Goal: Navigation & Orientation: Find specific page/section

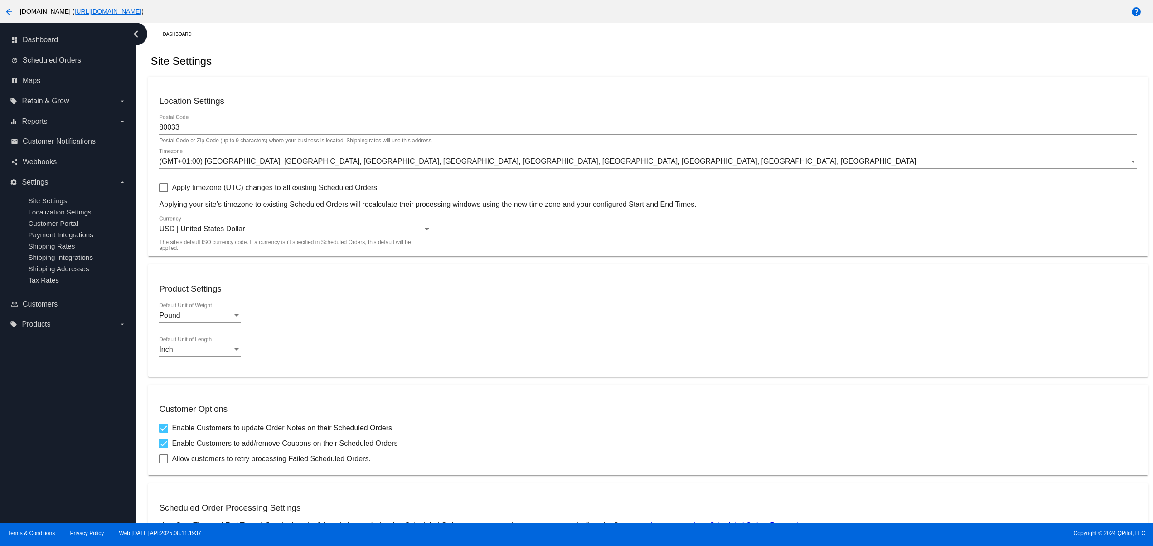
click at [673, 58] on div "Site Settings" at bounding box center [647, 61] width 999 height 31
click at [726, 44] on div "Dashboard Site Settings Location Settings 80033 Postal Code Postal Code or Zip …" at bounding box center [648, 440] width 1010 height 834
click at [665, 38] on div "Dashboard" at bounding box center [655, 34] width 985 height 14
click at [629, 35] on div "Dashboard" at bounding box center [655, 34] width 985 height 14
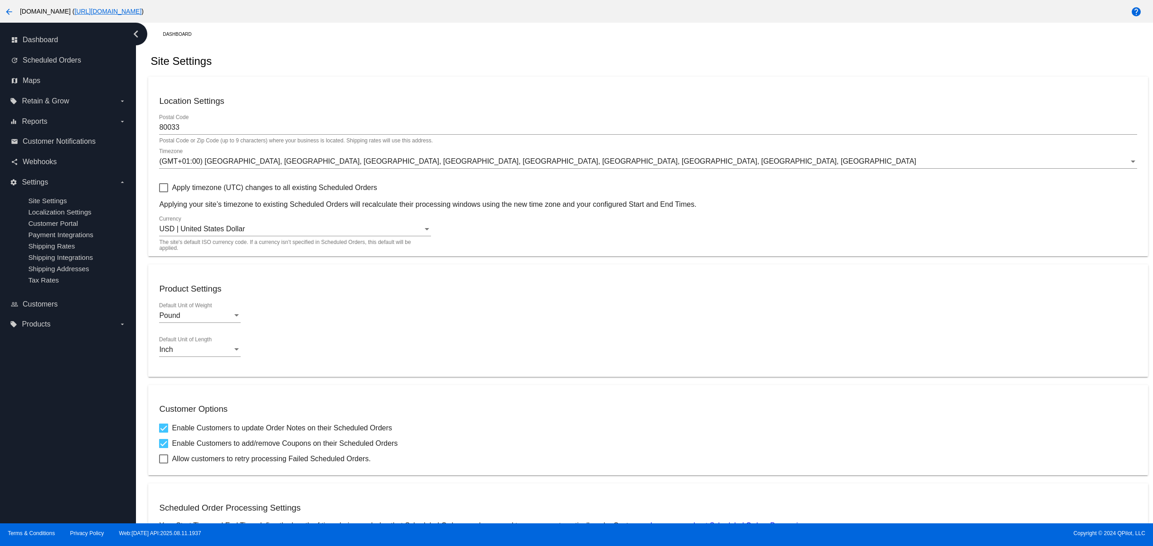
click at [666, 35] on div "Dashboard" at bounding box center [655, 34] width 985 height 14
click at [691, 54] on div "Site Settings" at bounding box center [647, 61] width 999 height 31
click at [598, 53] on div "Site Settings" at bounding box center [647, 61] width 999 height 31
click at [572, 54] on div "Site Settings" at bounding box center [647, 61] width 999 height 31
drag, startPoint x: 643, startPoint y: 57, endPoint x: 667, endPoint y: 57, distance: 23.6
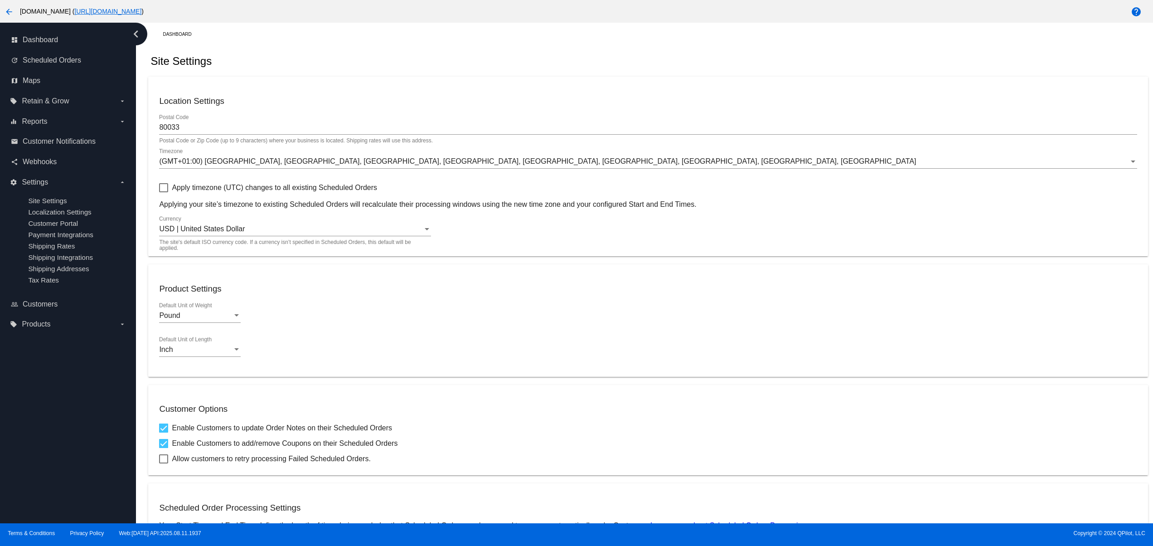
click at [648, 58] on div "Site Settings" at bounding box center [647, 61] width 999 height 31
click at [673, 57] on div "Site Settings" at bounding box center [647, 61] width 999 height 31
click at [686, 57] on div "Site Settings" at bounding box center [647, 61] width 999 height 31
drag, startPoint x: 754, startPoint y: 47, endPoint x: 759, endPoint y: 47, distance: 5.4
click at [756, 47] on div "Site Settings" at bounding box center [647, 61] width 999 height 31
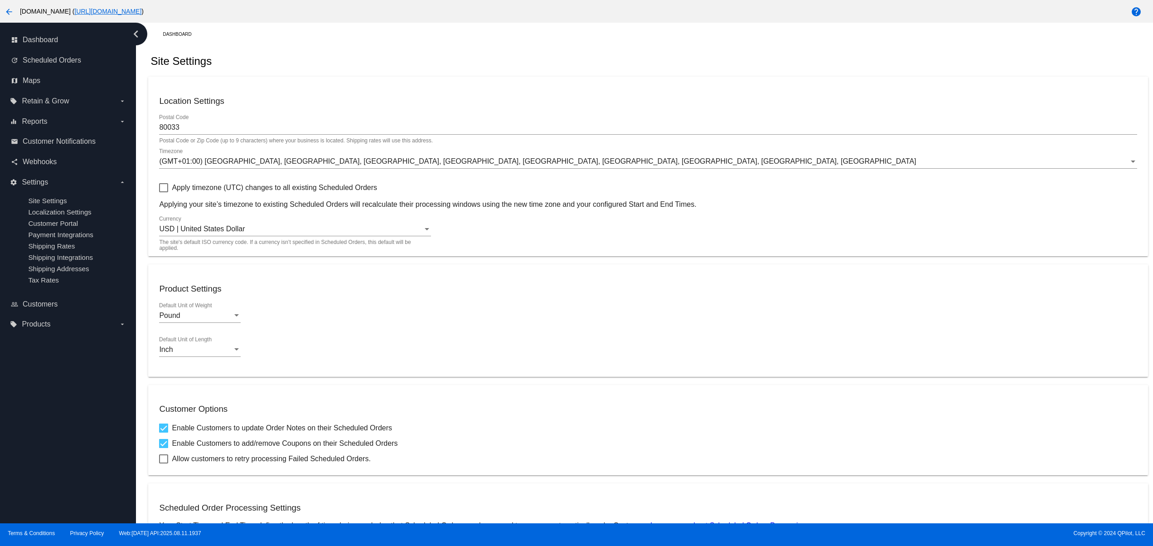
click at [800, 41] on div "Dashboard" at bounding box center [655, 34] width 985 height 14
click at [741, 36] on div "Dashboard" at bounding box center [655, 34] width 985 height 14
click at [703, 33] on div "Dashboard" at bounding box center [655, 34] width 985 height 14
click at [623, 33] on div "Dashboard" at bounding box center [655, 34] width 985 height 14
drag, startPoint x: 633, startPoint y: 46, endPoint x: 663, endPoint y: 47, distance: 30.8
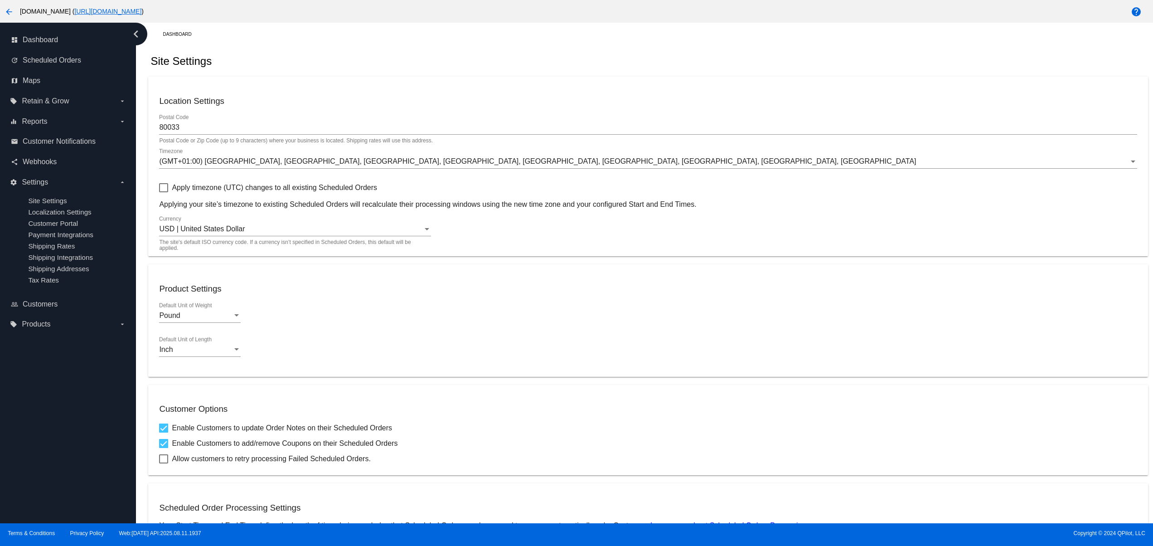
click at [633, 46] on div "Dashboard Site Settings Location Settings 80033 Postal Code Postal Code or Zip …" at bounding box center [648, 440] width 1010 height 834
click at [672, 47] on div "Site Settings" at bounding box center [647, 61] width 999 height 31
click at [840, 89] on mat-card "Location Settings 80033 Postal Code Postal Code or Zip Code (up to 9 characters…" at bounding box center [647, 166] width 999 height 179
drag, startPoint x: 906, startPoint y: 79, endPoint x: 944, endPoint y: 77, distance: 38.1
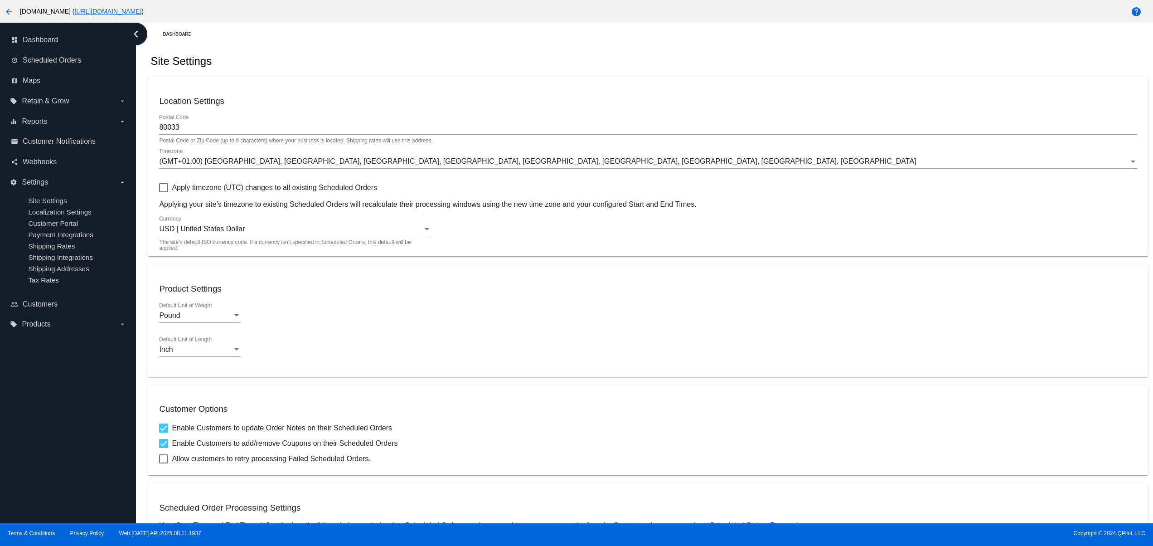
click at [930, 79] on mat-card "Location Settings 80033 Postal Code Postal Code or Zip Code (up to 9 characters…" at bounding box center [647, 166] width 999 height 179
click at [752, 46] on div "Site Settings" at bounding box center [647, 61] width 999 height 31
drag, startPoint x: 669, startPoint y: 45, endPoint x: 625, endPoint y: 45, distance: 43.5
click at [663, 45] on div "Dashboard Site Settings Location Settings 80033 Postal Code Postal Code or Zip …" at bounding box center [648, 440] width 1010 height 834
click at [576, 45] on div "Dashboard Site Settings Location Settings 80033 Postal Code Postal Code or Zip …" at bounding box center [648, 440] width 1010 height 834
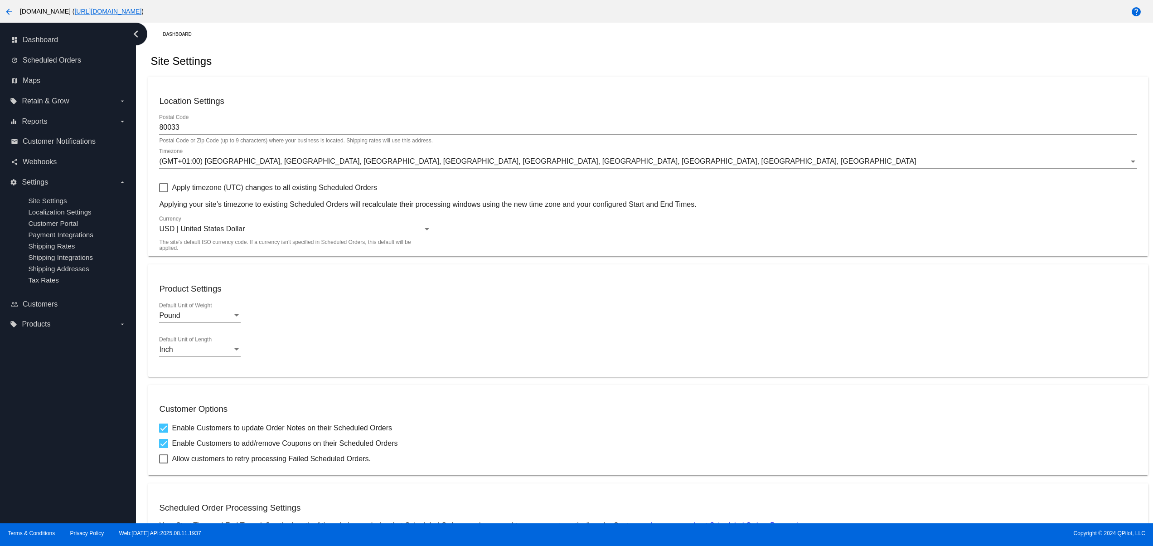
click at [550, 45] on div "Dashboard Site Settings Location Settings 80033 Postal Code Postal Code or Zip …" at bounding box center [648, 440] width 1010 height 834
click at [628, 46] on div "Dashboard Site Settings Location Settings 80033 Postal Code Postal Code or Zip …" at bounding box center [648, 440] width 1010 height 834
click at [692, 46] on div "Site Settings" at bounding box center [647, 61] width 999 height 31
click at [720, 44] on div "Dashboard Site Settings Location Settings 80033 Postal Code Postal Code or Zip …" at bounding box center [648, 440] width 1010 height 834
drag, startPoint x: 665, startPoint y: 44, endPoint x: 627, endPoint y: 44, distance: 38.1
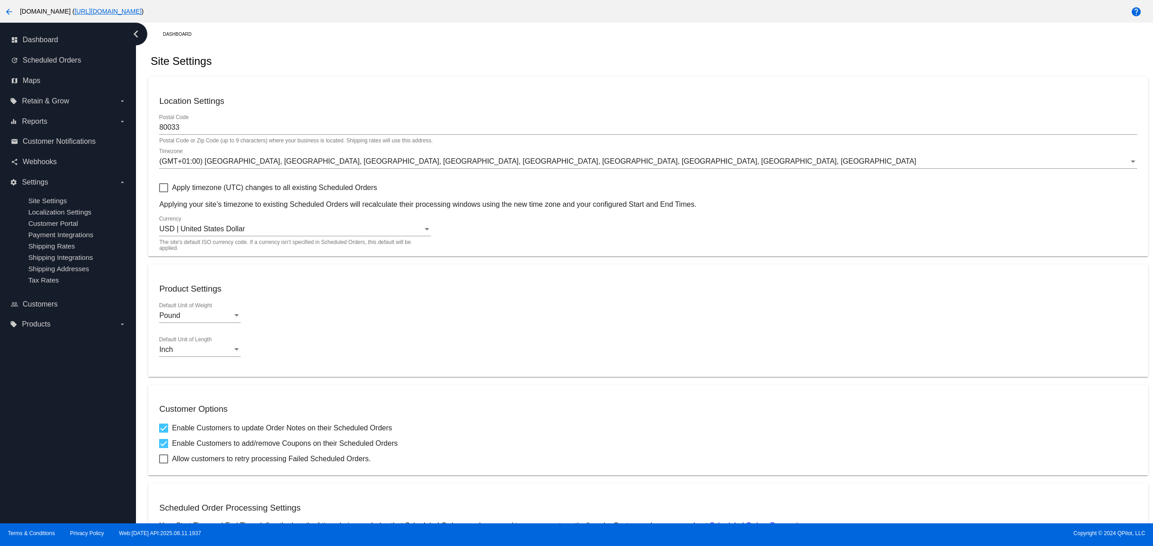
click at [662, 44] on div "Dashboard Site Settings Location Settings 80033 Postal Code Postal Code or Zip …" at bounding box center [648, 440] width 1010 height 834
click at [592, 44] on div "Dashboard Site Settings Location Settings 80033 Postal Code Postal Code or Zip …" at bounding box center [648, 440] width 1010 height 834
click at [517, 44] on div "Dashboard Site Settings Location Settings 80033 Postal Code Postal Code or Zip …" at bounding box center [648, 440] width 1010 height 834
drag, startPoint x: 544, startPoint y: 44, endPoint x: 549, endPoint y: 45, distance: 5.6
click at [546, 45] on div "Dashboard Site Settings Location Settings 80033 Postal Code Postal Code or Zip …" at bounding box center [648, 440] width 1010 height 834
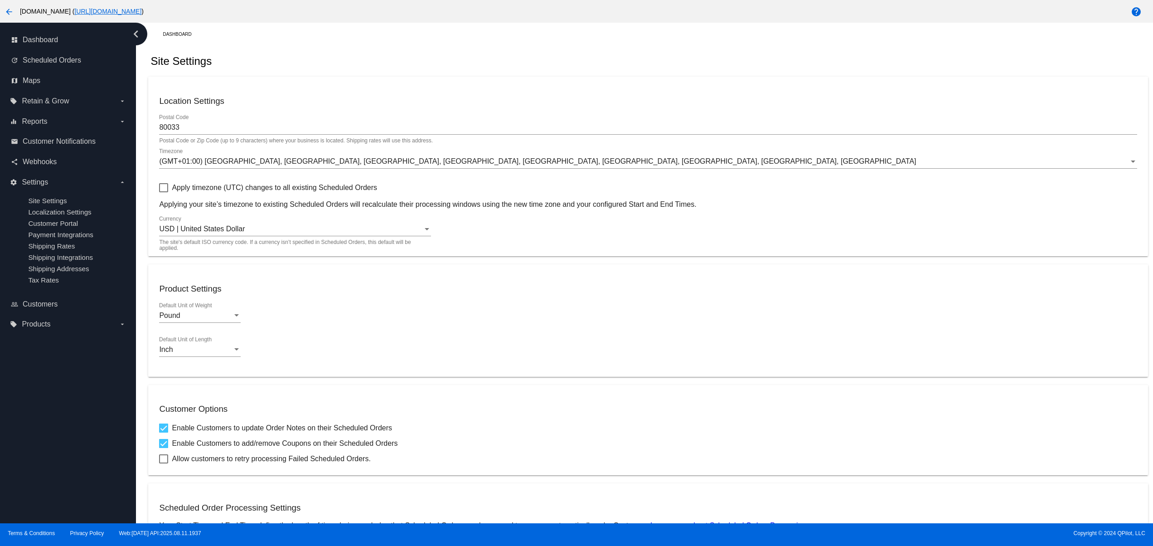
click at [584, 47] on div "Dashboard Site Settings Location Settings 80033 Postal Code Postal Code or Zip …" at bounding box center [648, 440] width 1010 height 834
click at [620, 48] on div "Site Settings" at bounding box center [647, 61] width 999 height 31
drag, startPoint x: 645, startPoint y: 48, endPoint x: 669, endPoint y: 49, distance: 23.6
click at [648, 49] on div "Site Settings" at bounding box center [647, 61] width 999 height 31
click at [669, 51] on div "Site Settings" at bounding box center [647, 61] width 999 height 31
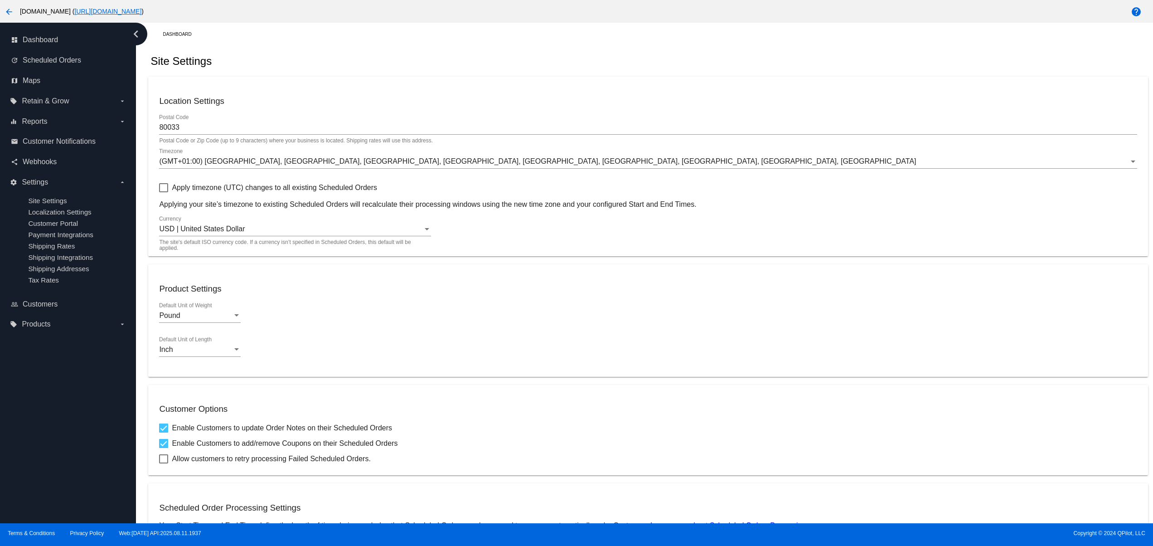
click at [669, 51] on div "Site Settings" at bounding box center [647, 61] width 999 height 31
click at [614, 47] on div "Site Settings" at bounding box center [647, 61] width 999 height 31
click at [649, 41] on div "Dashboard" at bounding box center [655, 34] width 985 height 14
drag, startPoint x: 707, startPoint y: 41, endPoint x: 729, endPoint y: 41, distance: 21.8
click at [709, 41] on div "Dashboard" at bounding box center [655, 34] width 985 height 14
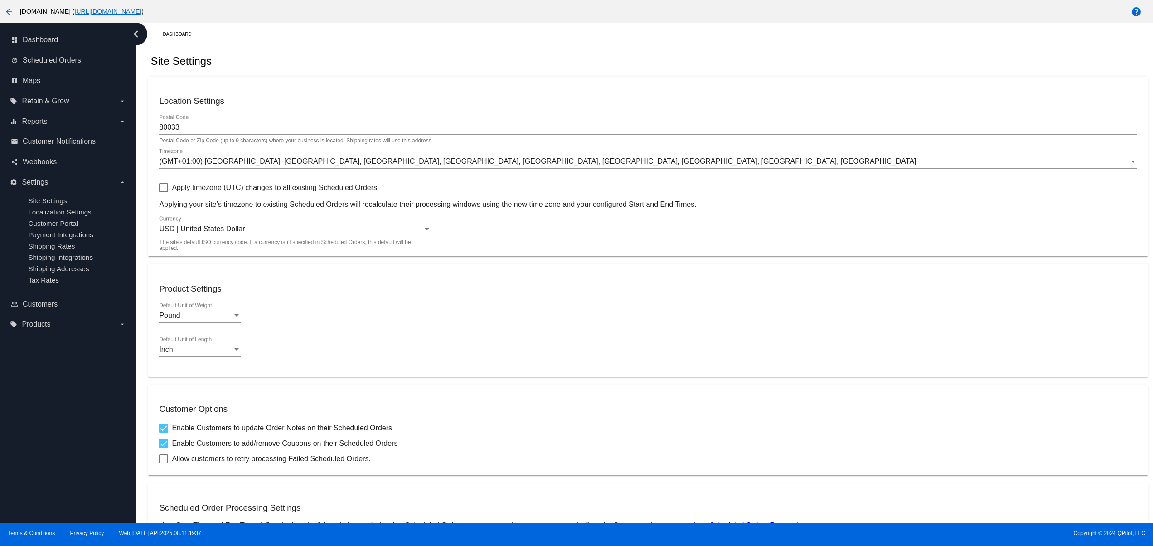
click at [738, 41] on div "Dashboard" at bounding box center [655, 34] width 985 height 14
click at [770, 41] on div "Dashboard" at bounding box center [655, 34] width 985 height 14
click at [780, 41] on div "Dashboard" at bounding box center [655, 34] width 985 height 14
click at [717, 47] on div "Site Settings" at bounding box center [647, 61] width 999 height 31
click at [688, 47] on div "Site Settings" at bounding box center [647, 61] width 999 height 31
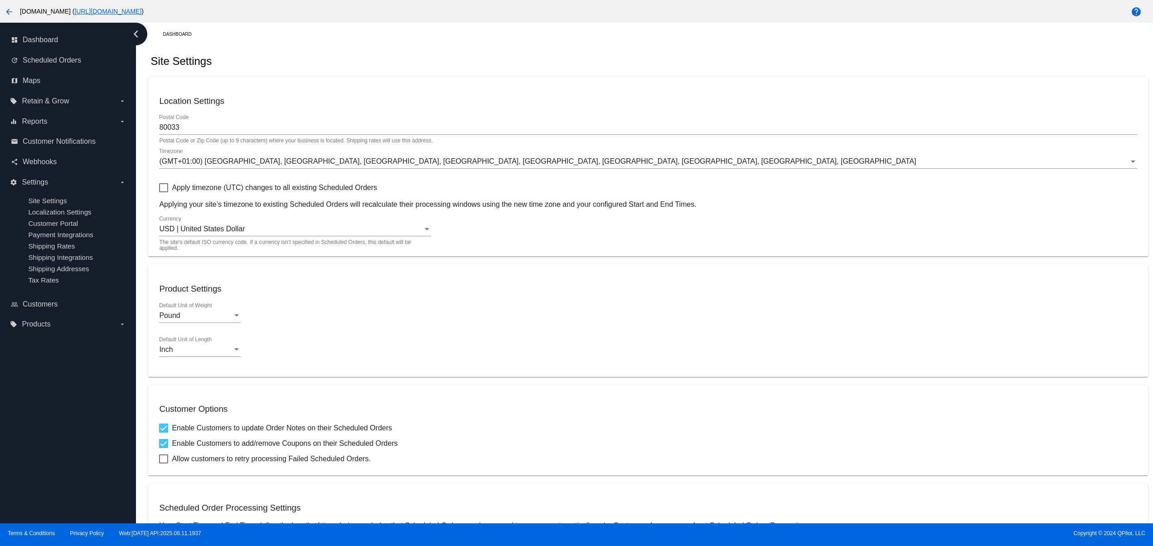
click at [664, 47] on div "Site Settings" at bounding box center [647, 61] width 999 height 31
click at [617, 47] on div "Site Settings" at bounding box center [647, 61] width 999 height 31
click at [590, 49] on div "Site Settings" at bounding box center [647, 61] width 999 height 31
click at [624, 55] on div "Site Settings" at bounding box center [647, 61] width 999 height 31
click at [640, 55] on div "Site Settings" at bounding box center [647, 61] width 999 height 31
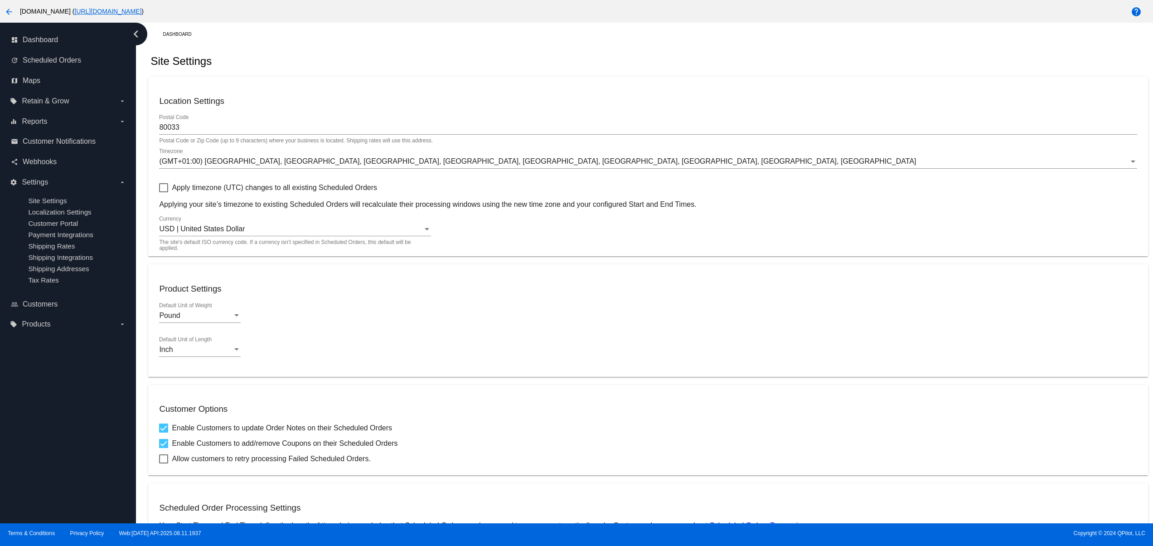
drag, startPoint x: 638, startPoint y: 31, endPoint x: 694, endPoint y: 51, distance: 59.8
click at [640, 31] on div "Dashboard" at bounding box center [655, 34] width 985 height 14
click at [715, 58] on div "Site Settings" at bounding box center [647, 61] width 999 height 31
click at [753, 60] on div "Site Settings" at bounding box center [647, 61] width 999 height 31
click at [783, 55] on div "Site Settings" at bounding box center [647, 61] width 999 height 31
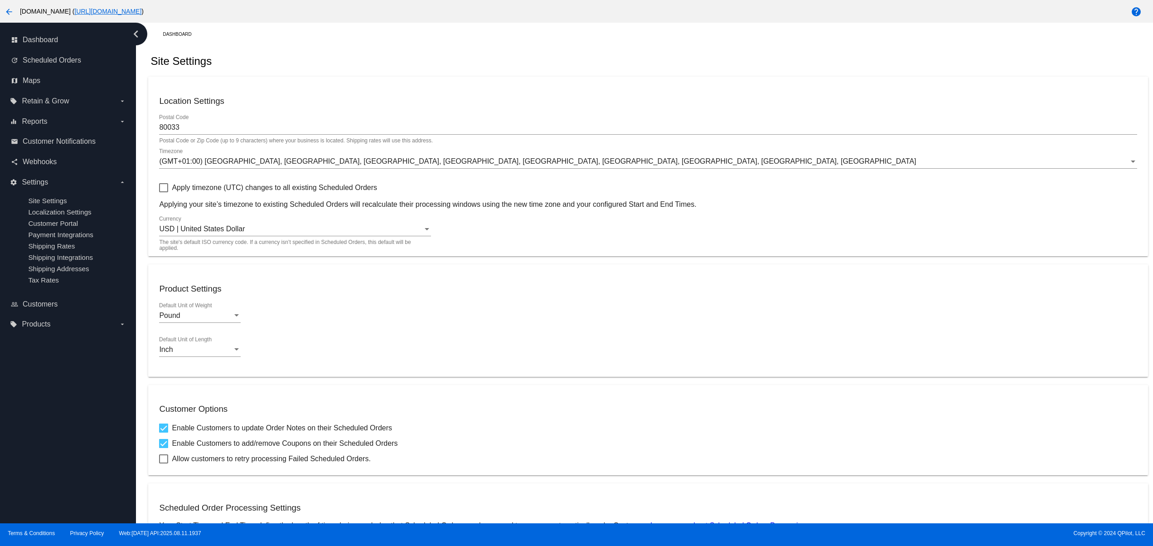
drag, startPoint x: 817, startPoint y: 46, endPoint x: 837, endPoint y: 46, distance: 19.9
click at [818, 46] on div "Site Settings" at bounding box center [647, 61] width 999 height 31
